Goal: Task Accomplishment & Management: Use online tool/utility

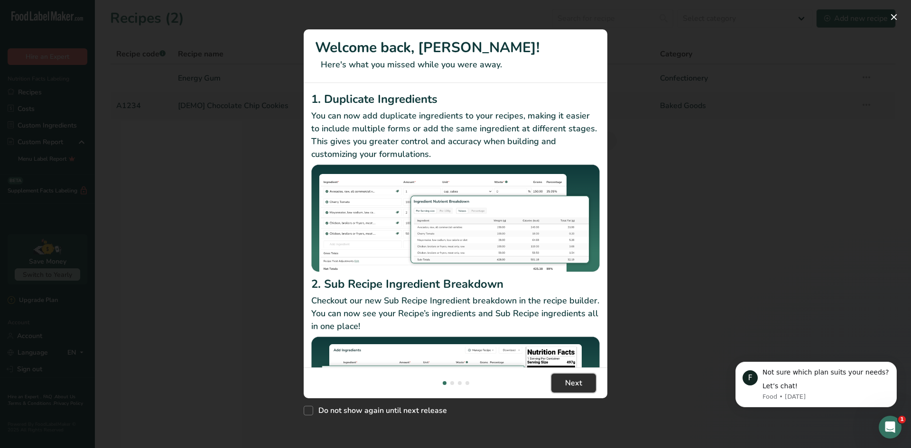
click at [568, 383] on span "Next" at bounding box center [573, 383] width 17 height 11
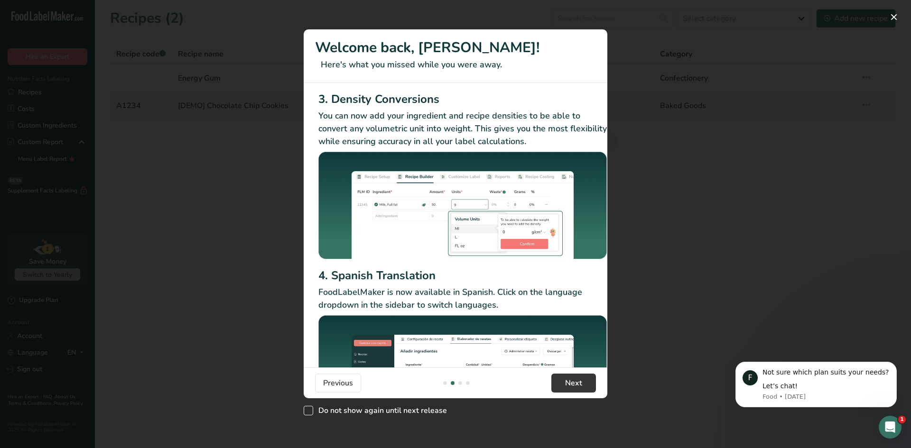
click at [330, 411] on span "Do not show again until next release" at bounding box center [380, 410] width 134 height 9
click at [310, 411] on input "Do not show again until next release" at bounding box center [307, 411] width 6 height 6
checkbox input "true"
click at [584, 386] on button "Next" at bounding box center [573, 383] width 45 height 19
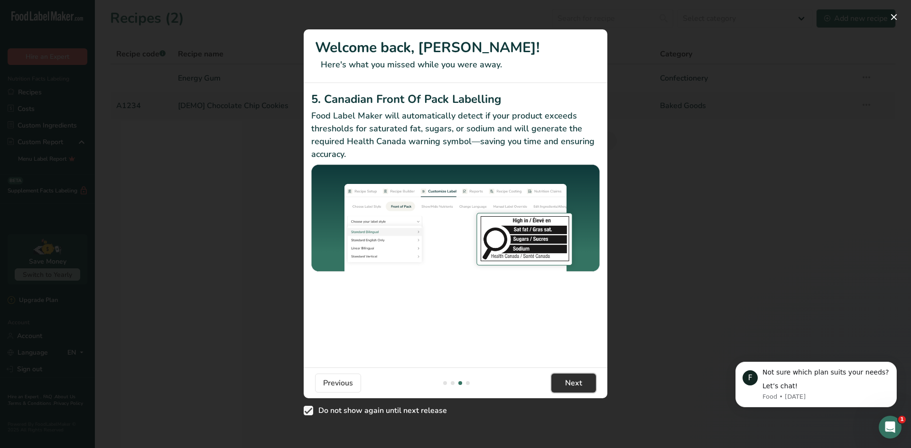
click at [559, 379] on button "Next" at bounding box center [573, 383] width 45 height 19
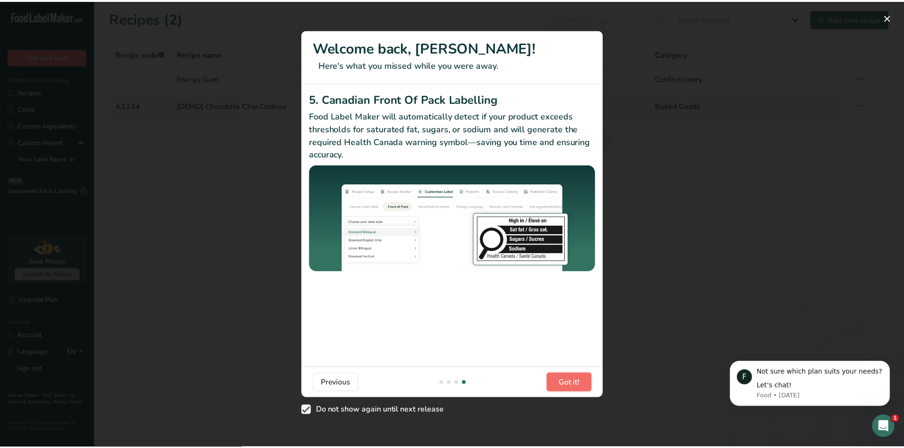
scroll to position [0, 904]
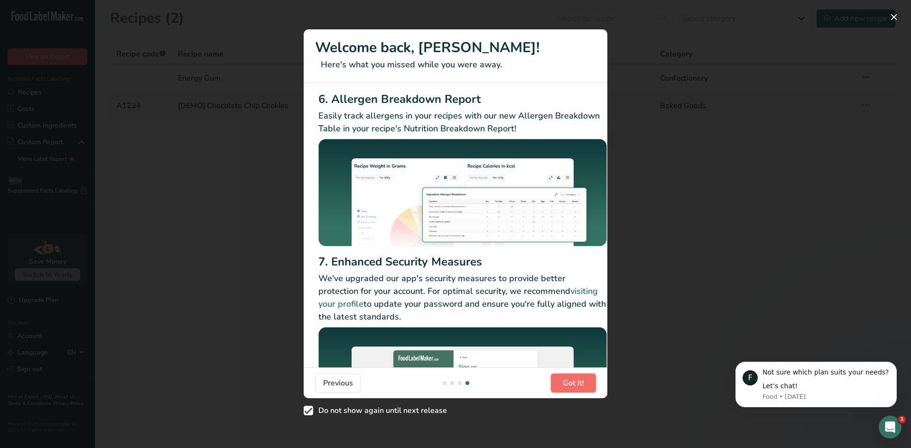
click at [564, 383] on span "Got it!" at bounding box center [573, 383] width 21 height 11
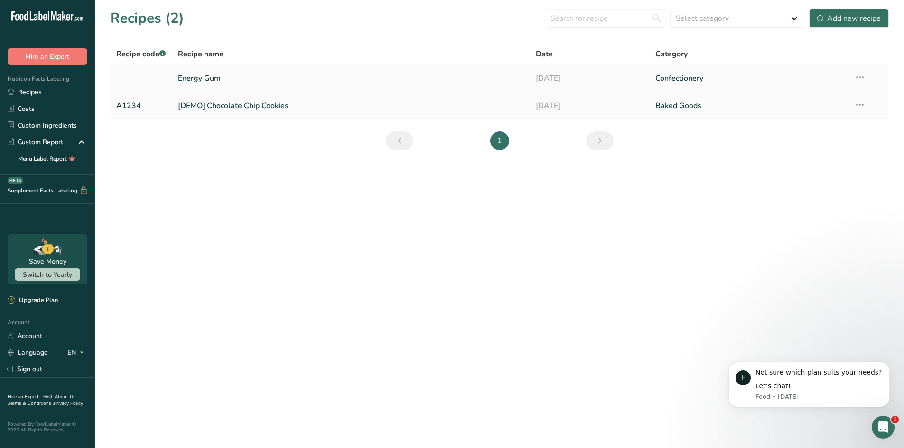
click at [226, 84] on link "Energy Gum" at bounding box center [351, 78] width 347 height 20
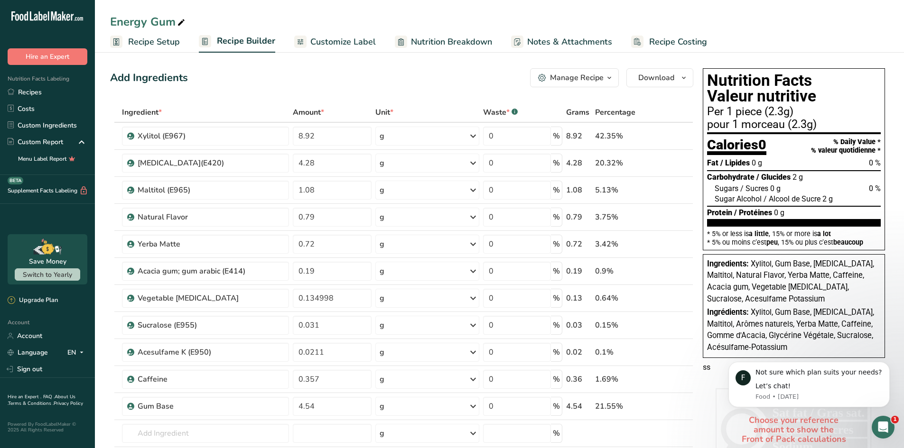
click at [745, 330] on div "Ingrédients: Xylitol, Gum Base, [MEDICAL_DATA], Maltitol, Arômes naturels, Yerb…" at bounding box center [794, 330] width 174 height 47
click at [706, 368] on p "ss" at bounding box center [794, 367] width 182 height 11
click at [532, 40] on span "Notes & Attachments" at bounding box center [569, 42] width 85 height 13
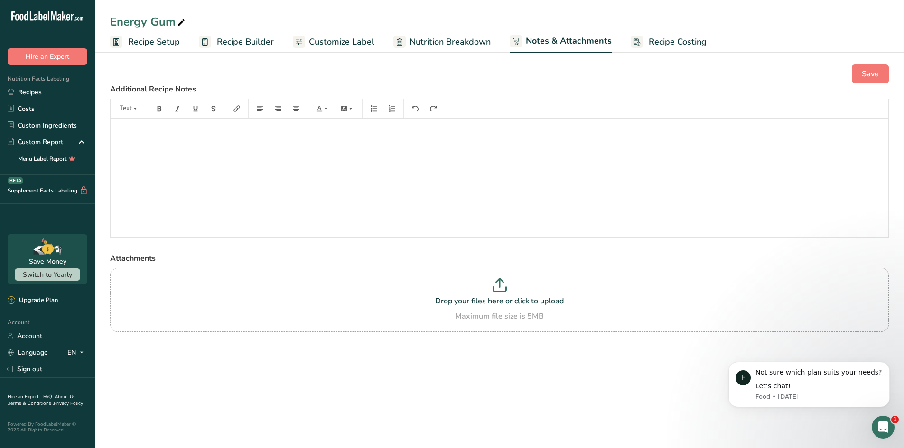
click at [473, 36] on span "Nutrition Breakdown" at bounding box center [450, 42] width 81 height 13
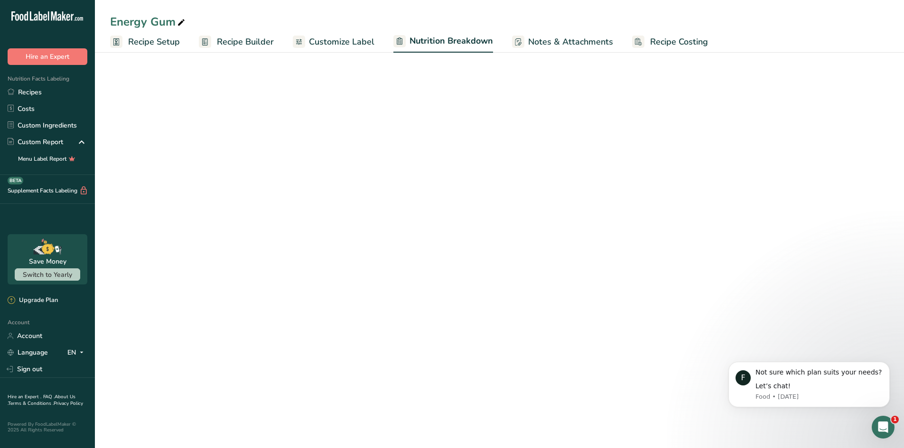
select select "Calories"
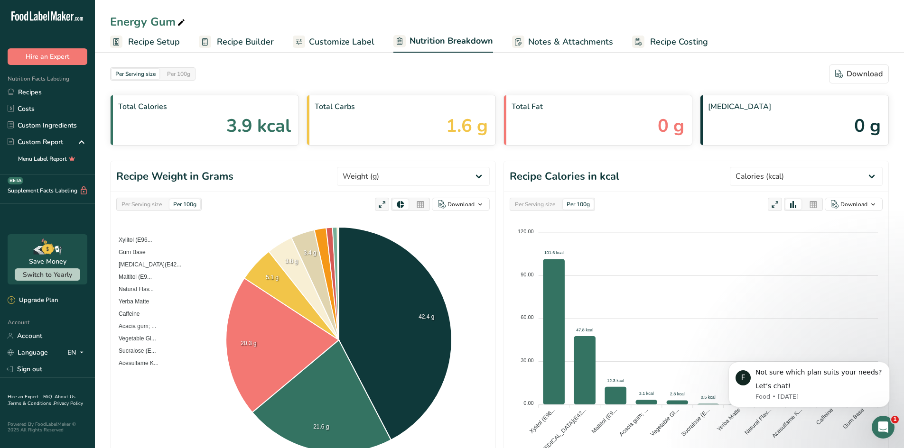
click at [236, 34] on link "Recipe Builder" at bounding box center [236, 41] width 75 height 21
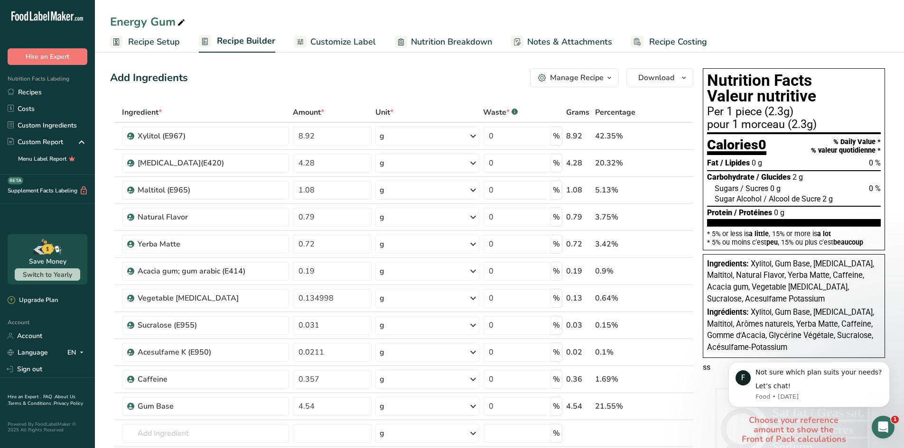
click at [337, 41] on span "Customize Label" at bounding box center [342, 42] width 65 height 13
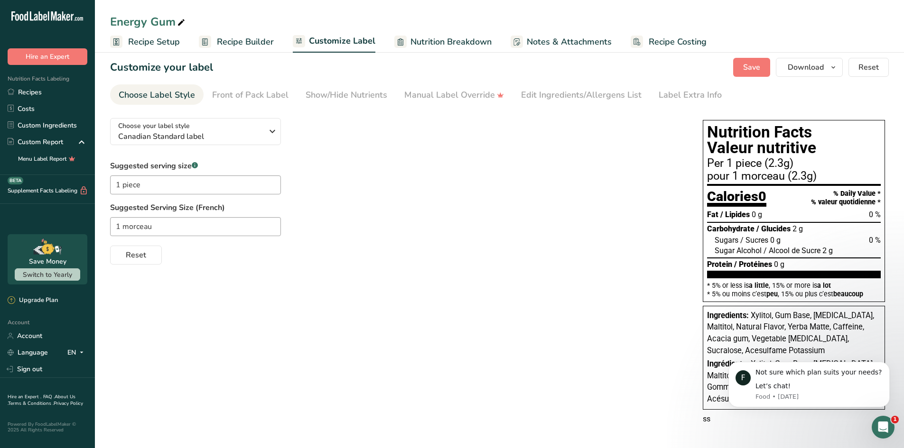
scroll to position [10, 0]
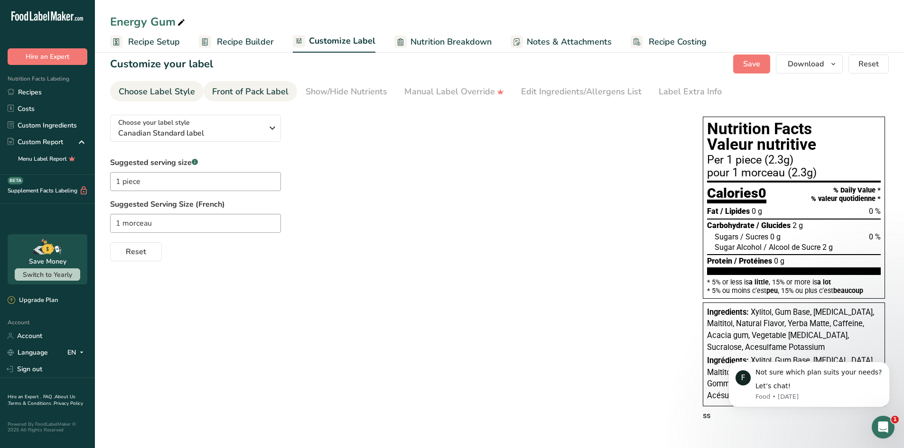
click at [252, 94] on div "Front of Pack Label" at bounding box center [250, 91] width 76 height 13
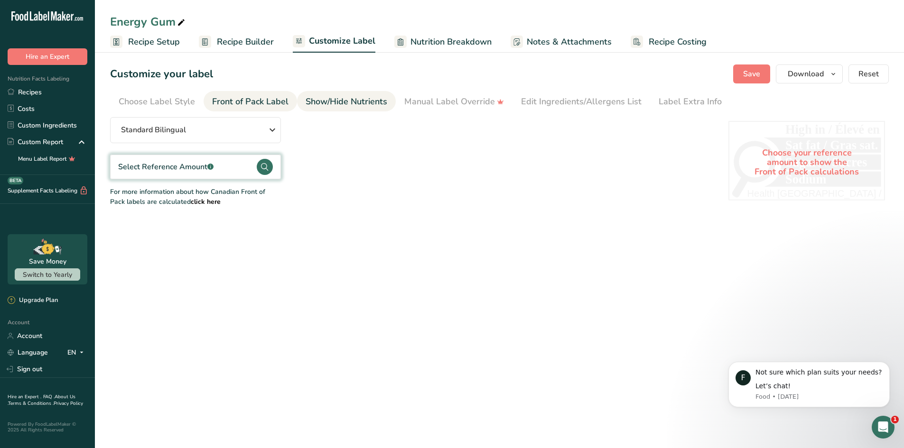
click at [375, 93] on link "Show/Hide Nutrients" at bounding box center [347, 101] width 82 height 21
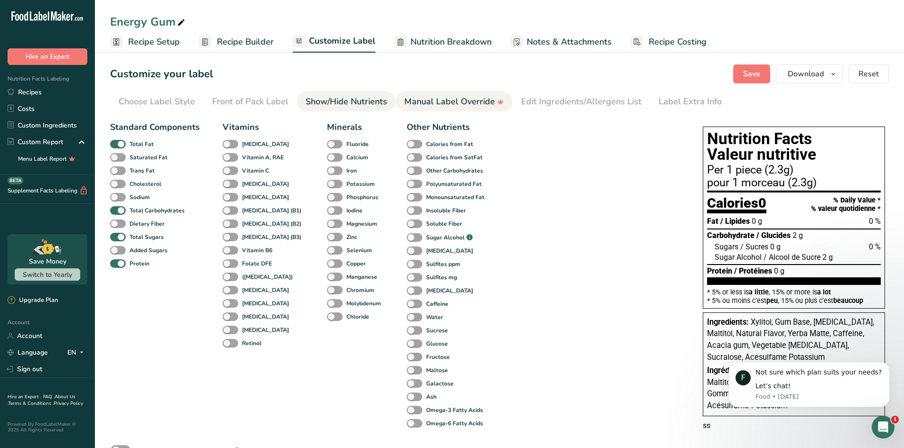
click at [464, 109] on link "Manual Label Override" at bounding box center [454, 101] width 100 height 21
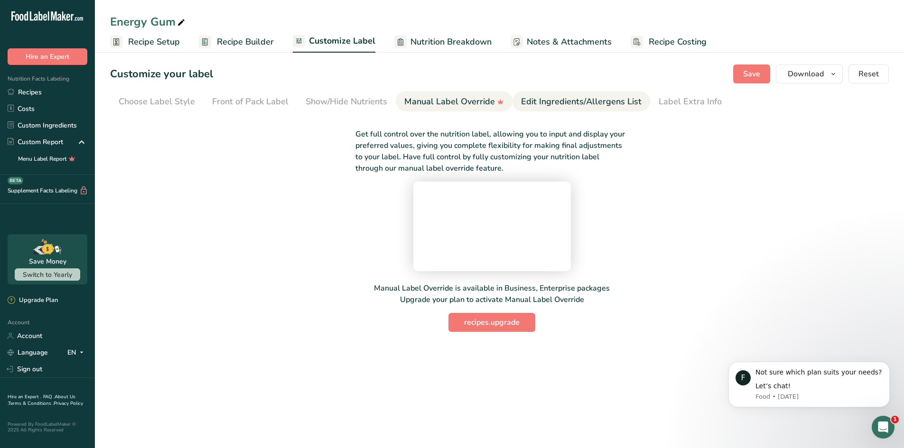
click at [560, 100] on div "Edit Ingredients/Allergens List" at bounding box center [581, 101] width 121 height 13
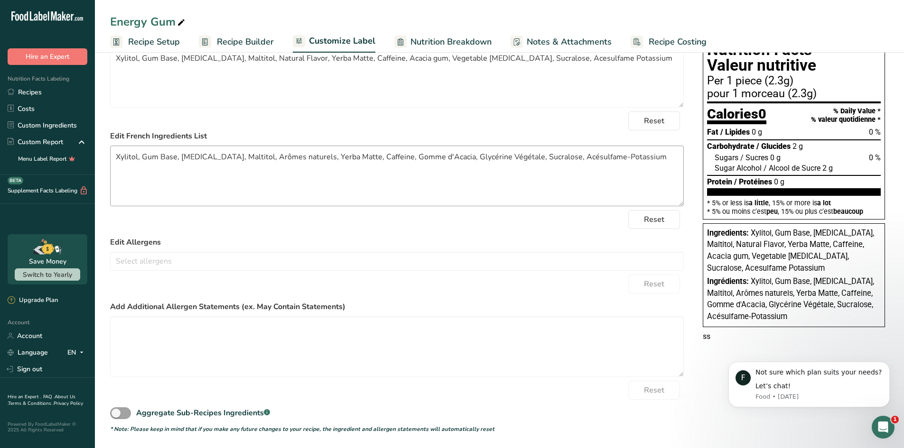
scroll to position [90, 0]
click at [715, 335] on p "ss" at bounding box center [794, 336] width 182 height 11
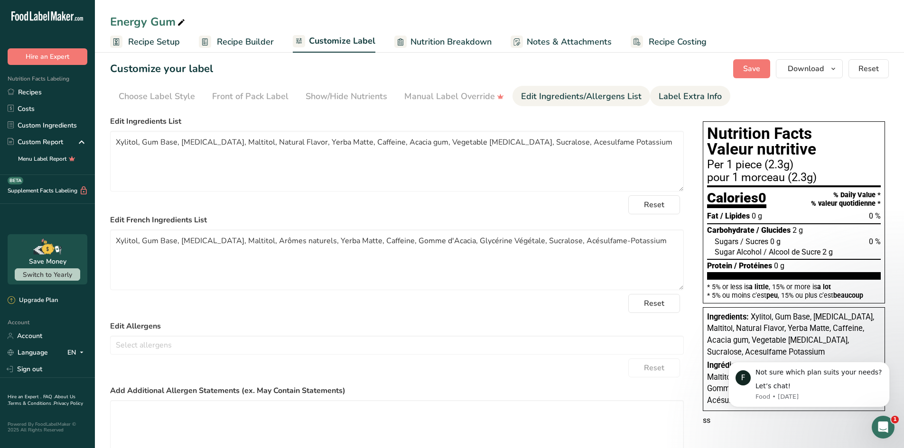
scroll to position [0, 0]
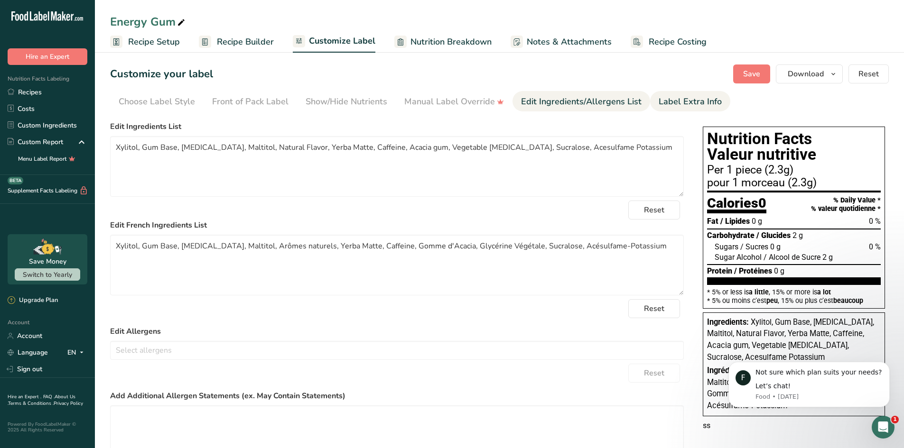
click at [671, 101] on div "Label Extra Info" at bounding box center [690, 101] width 63 height 13
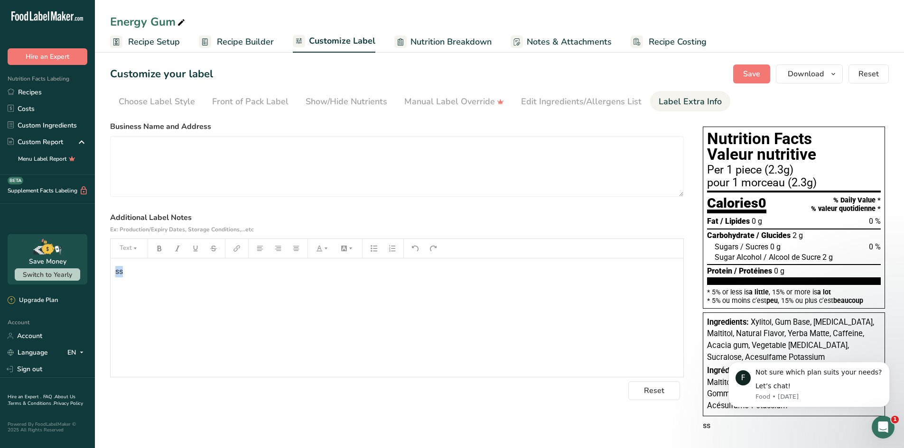
drag, startPoint x: 142, startPoint y: 272, endPoint x: 27, endPoint y: 259, distance: 116.0
click at [27, 259] on div ".a-20{fill:#fff;} Hire an Expert Nutrition Facts Labeling Recipes Costs Custom …" at bounding box center [452, 229] width 904 height 458
click at [274, 182] on textarea at bounding box center [397, 166] width 574 height 61
click at [412, 216] on label "Additional Label Notes Ex: Production/Expiry Dates, Storage Conditions,...etc" at bounding box center [397, 223] width 574 height 23
click at [767, 74] on button "Save" at bounding box center [751, 74] width 37 height 19
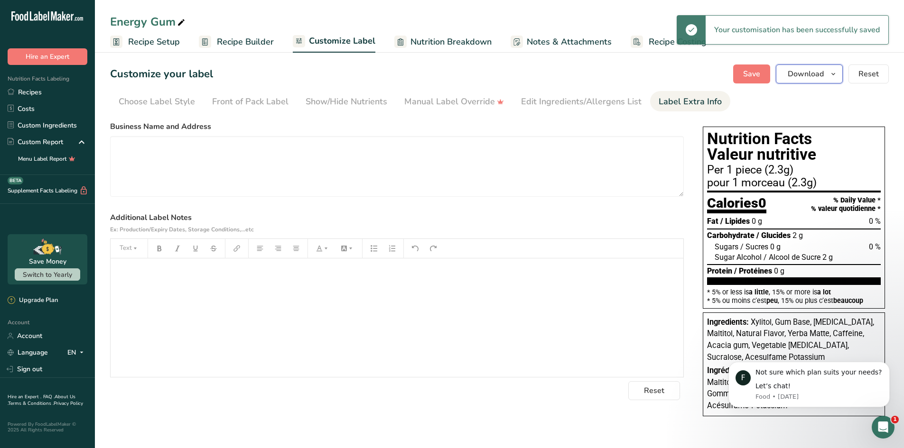
click at [829, 76] on span "button" at bounding box center [833, 73] width 11 height 11
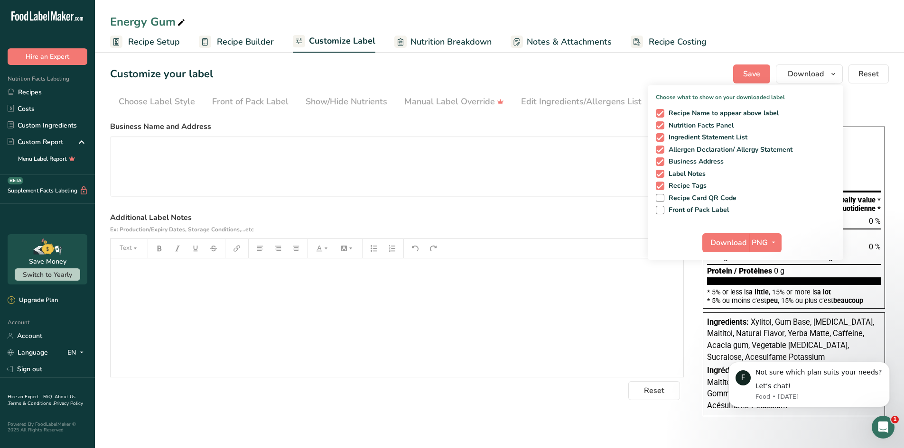
click at [861, 101] on ul "Choose Label Style Front of Pack Label Show/Hide Nutrients Change Language Manu…" at bounding box center [499, 101] width 779 height 20
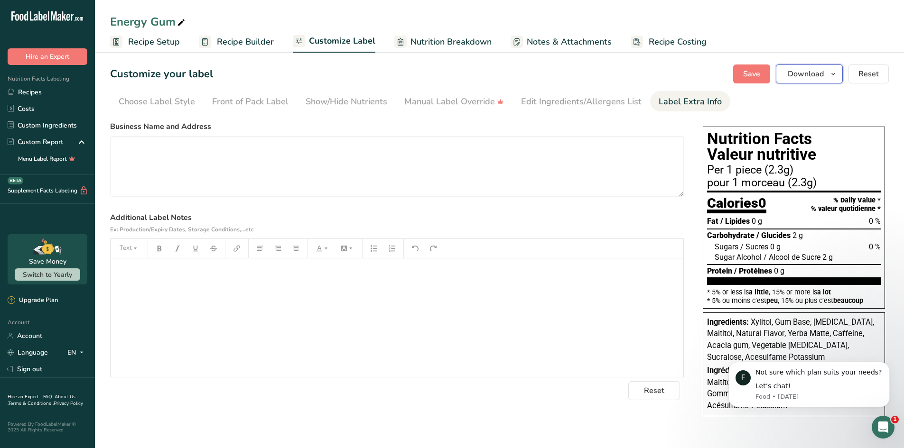
click at [824, 79] on span "Download" at bounding box center [806, 73] width 36 height 11
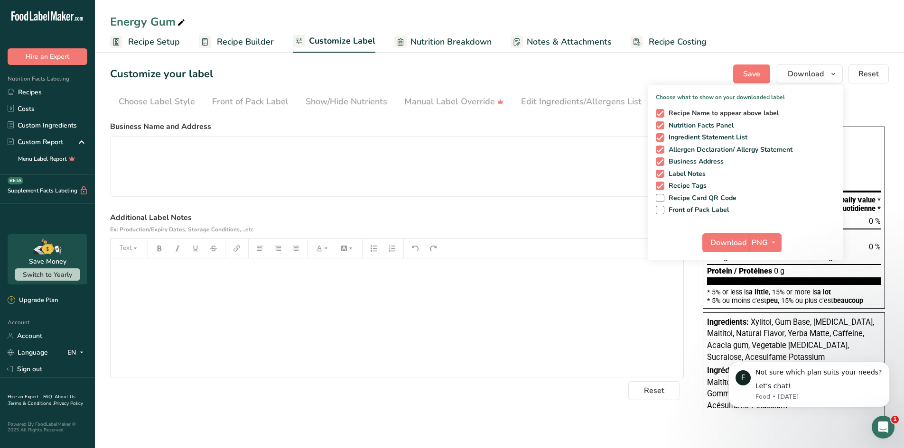
click at [662, 112] on span at bounding box center [660, 113] width 9 height 9
click at [662, 112] on input "Recipe Name to appear above label" at bounding box center [659, 113] width 6 height 6
checkbox input "false"
click at [765, 244] on span "PNG" at bounding box center [760, 242] width 16 height 11
click at [765, 261] on link "PNG" at bounding box center [766, 262] width 30 height 16
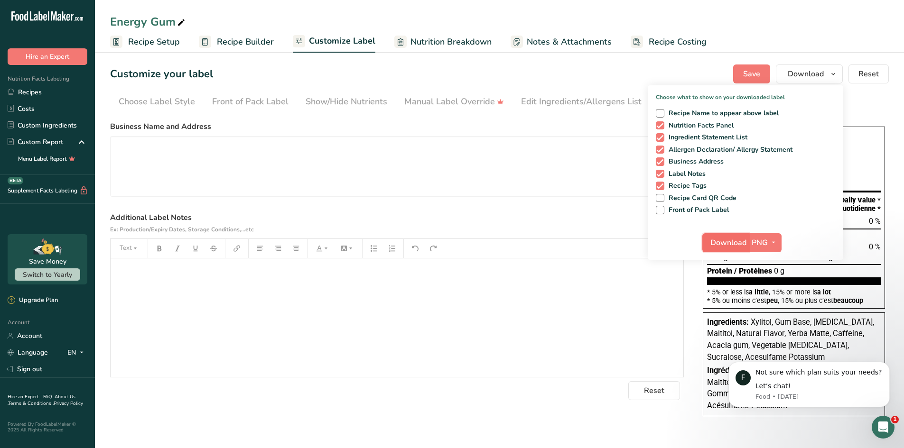
click at [733, 243] on span "Download" at bounding box center [728, 242] width 36 height 11
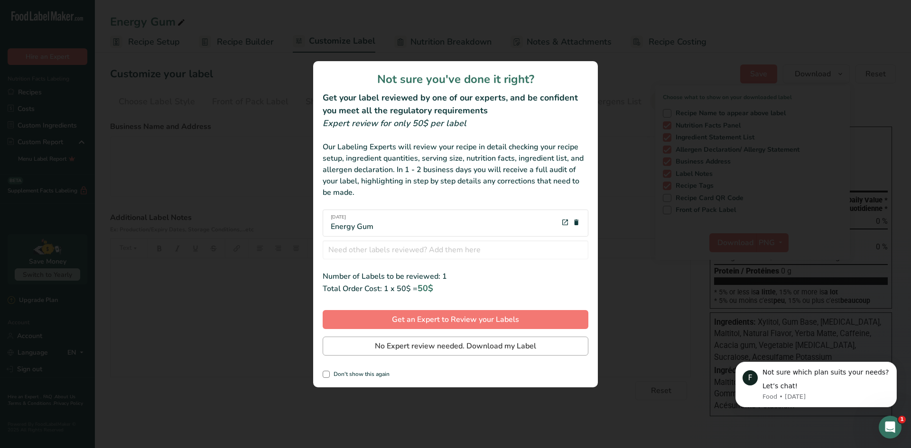
drag, startPoint x: 346, startPoint y: 375, endPoint x: 439, endPoint y: 355, distance: 95.1
click at [347, 375] on span "Don't show this again" at bounding box center [360, 374] width 60 height 7
click at [329, 375] on input "Don't show this again" at bounding box center [326, 375] width 6 height 6
checkbox input "true"
click at [445, 348] on span "No Expert review needed. Download my Label" at bounding box center [455, 346] width 161 height 11
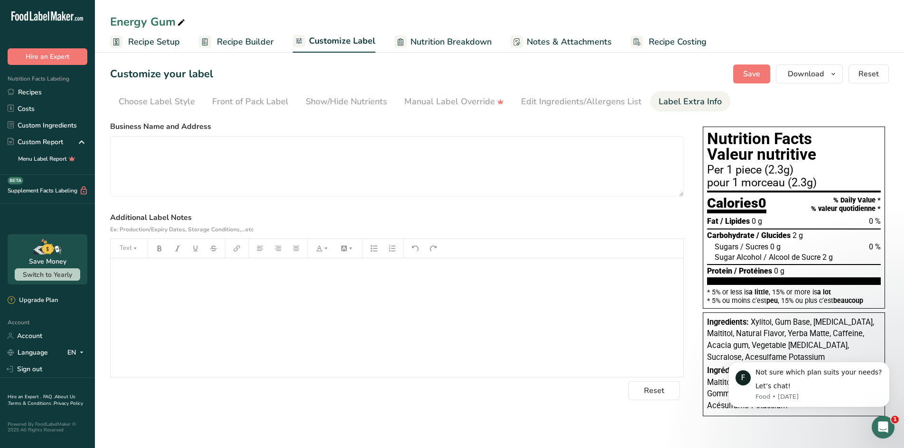
click at [125, 37] on link "Recipe Setup" at bounding box center [145, 41] width 70 height 21
